Goal: Check status: Check status

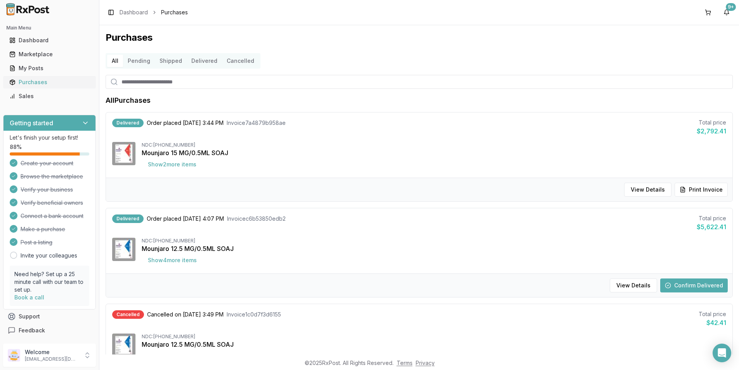
click at [25, 83] on div "Purchases" at bounding box center [49, 82] width 80 height 8
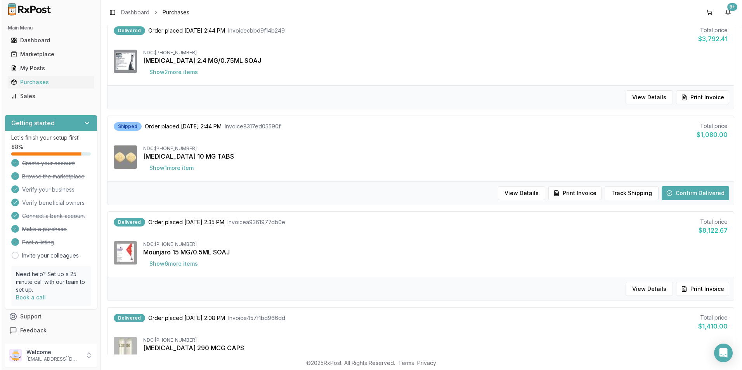
scroll to position [388, 0]
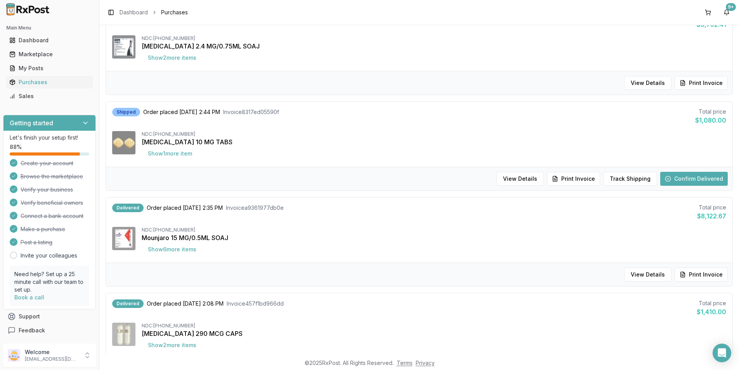
click at [698, 178] on button "Confirm Delivered" at bounding box center [694, 179] width 68 height 14
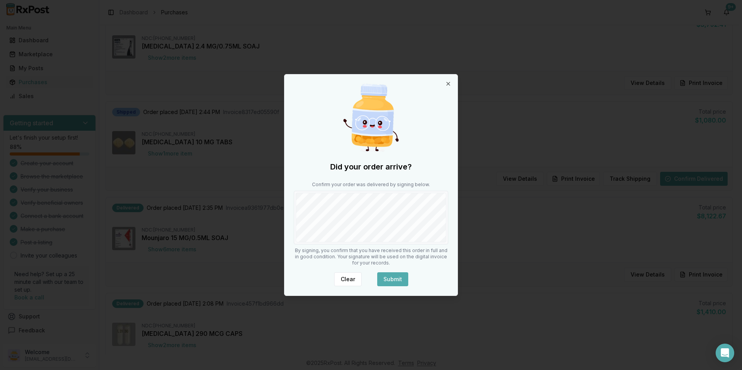
click at [397, 282] on button "Submit" at bounding box center [392, 279] width 31 height 14
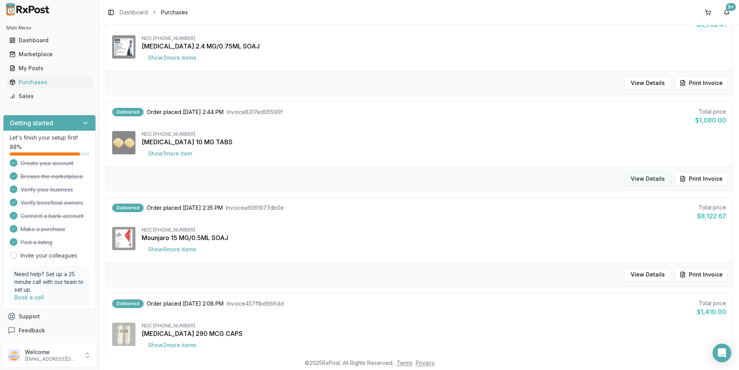
click at [656, 178] on button "View Details" at bounding box center [647, 179] width 47 height 14
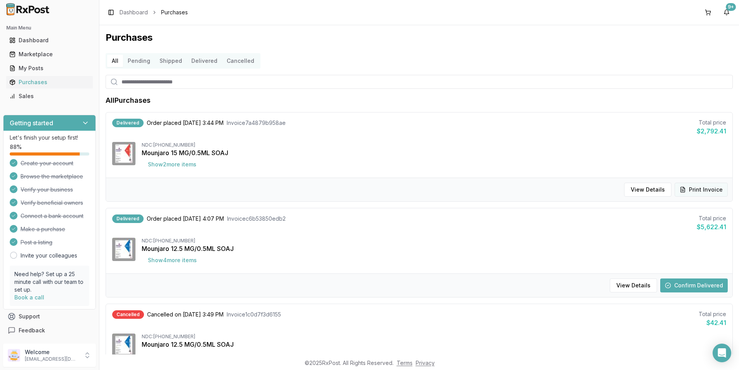
click at [709, 186] on button "Print Invoice" at bounding box center [700, 190] width 53 height 14
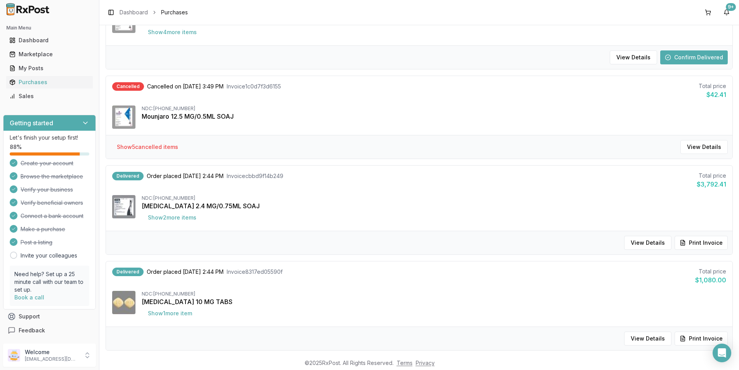
scroll to position [272, 0]
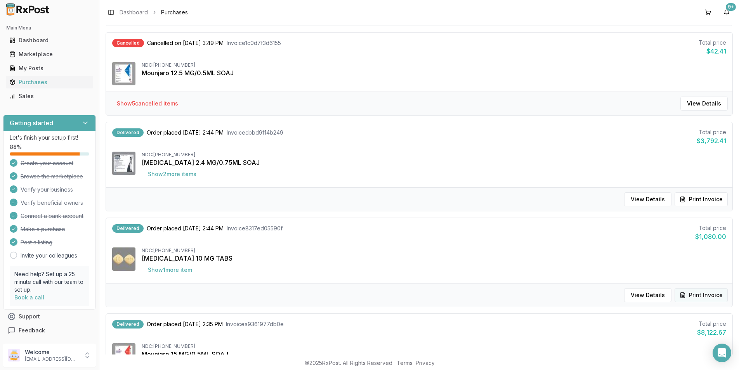
click at [693, 293] on button "Print Invoice" at bounding box center [700, 295] width 53 height 14
